Goal: Task Accomplishment & Management: Use online tool/utility

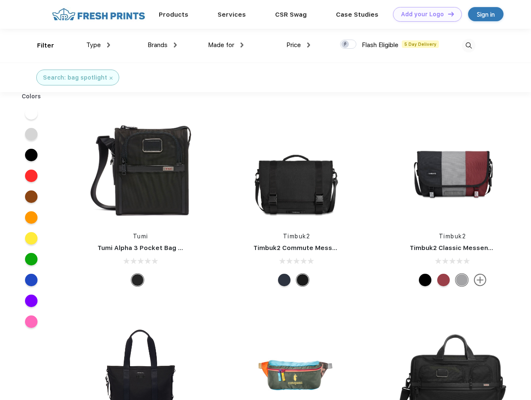
click at [424, 14] on link "Add your Logo Design Tool" at bounding box center [427, 14] width 69 height 15
click at [0, 0] on div "Design Tool" at bounding box center [0, 0] width 0 height 0
click at [447, 14] on link "Add your Logo Design Tool" at bounding box center [427, 14] width 69 height 15
click at [40, 45] on div "Filter" at bounding box center [45, 46] width 17 height 10
click at [98, 45] on span "Type" at bounding box center [93, 44] width 15 height 7
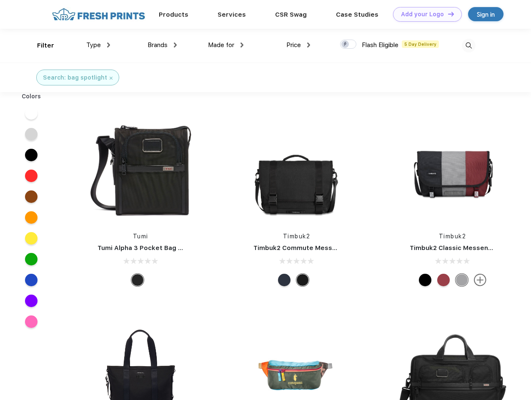
click at [162, 45] on span "Brands" at bounding box center [157, 44] width 20 height 7
click at [226, 45] on span "Made for" at bounding box center [221, 44] width 26 height 7
click at [298, 45] on span "Price" at bounding box center [293, 44] width 15 height 7
click at [348, 45] on div at bounding box center [348, 44] width 16 height 9
click at [345, 45] on input "checkbox" at bounding box center [342, 41] width 5 height 5
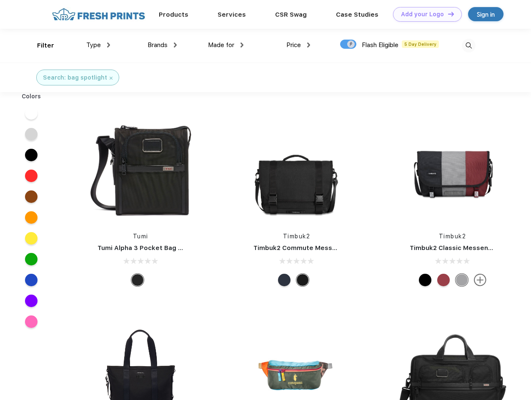
click at [468, 45] on img at bounding box center [469, 46] width 14 height 14
